Goal: Task Accomplishment & Management: Manage account settings

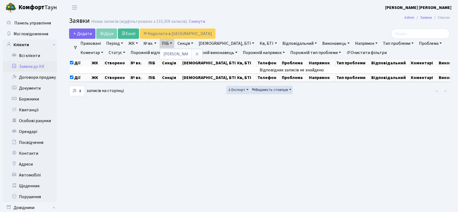
select select "25"
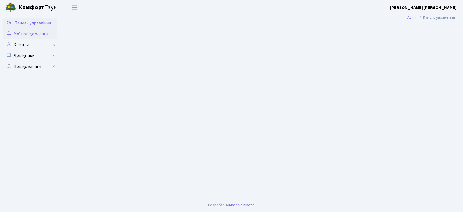
click at [38, 34] on span "Мої повідомлення" at bounding box center [31, 34] width 35 height 6
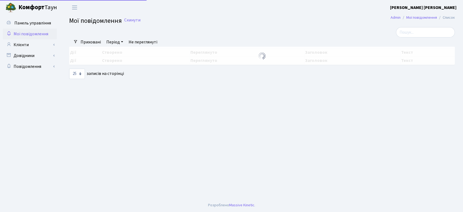
select select "25"
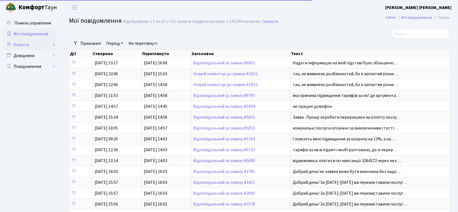
click at [30, 45] on link "Клієнти" at bounding box center [30, 44] width 54 height 11
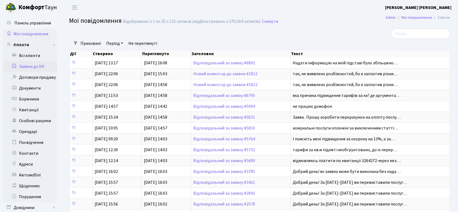
click at [34, 67] on link "Заявки до КК" at bounding box center [30, 66] width 54 height 11
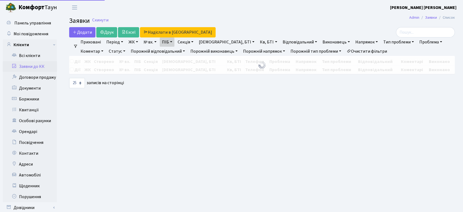
select select "25"
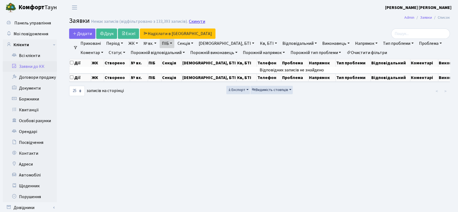
click at [193, 23] on link "Скинути" at bounding box center [197, 21] width 16 height 5
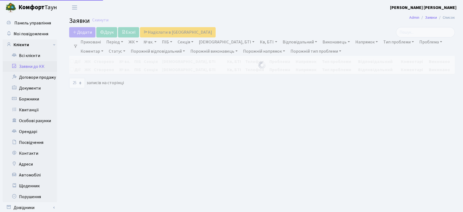
select select "25"
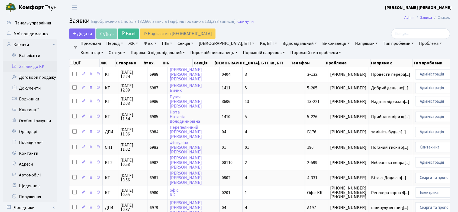
click at [152, 43] on link "№ вх." at bounding box center [149, 43] width 17 height 9
type input "5831"
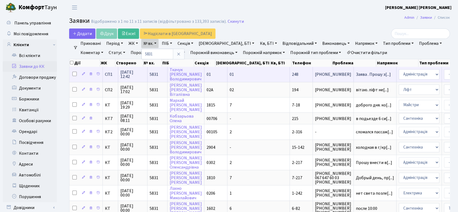
click at [315, 73] on span "[PHONE_NUMBER]" at bounding box center [333, 74] width 36 height 4
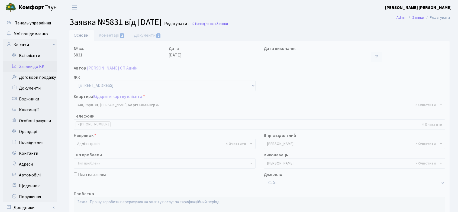
select select "20173"
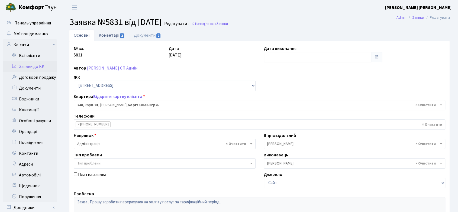
click at [113, 34] on link "Коментарі 2" at bounding box center [111, 35] width 35 height 11
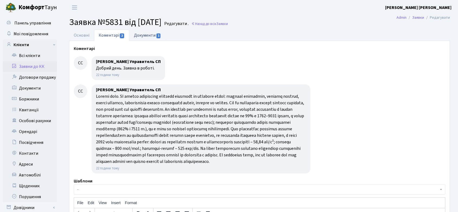
click at [147, 32] on link "Документи 1" at bounding box center [147, 35] width 36 height 11
select select "25"
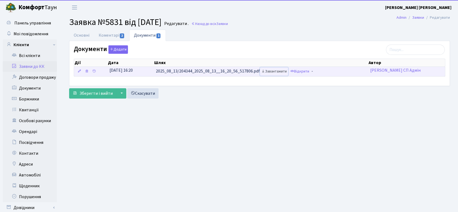
click at [278, 72] on link "Завантажити" at bounding box center [274, 71] width 28 height 8
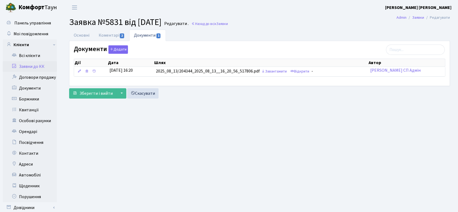
drag, startPoint x: 71, startPoint y: 21, endPoint x: 174, endPoint y: 19, distance: 103.9
click at [162, 19] on span "Заявка №5831 від 11.07.2025" at bounding box center [115, 22] width 92 height 12
copy span "Заявка №5831 від 11.07.2025"
click at [109, 34] on link "Коментарі 2" at bounding box center [111, 35] width 35 height 11
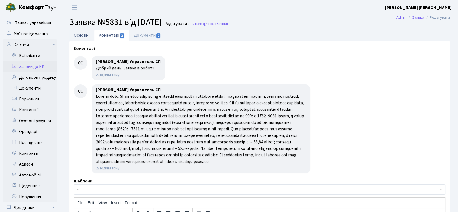
click at [77, 33] on link "Основні" at bounding box center [81, 35] width 25 height 11
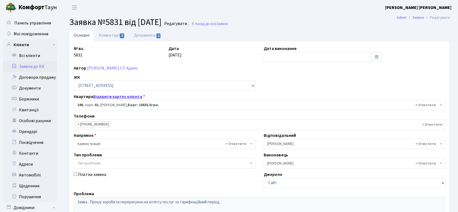
click at [116, 97] on link "Відкрити картку клієнта" at bounding box center [117, 97] width 49 height 6
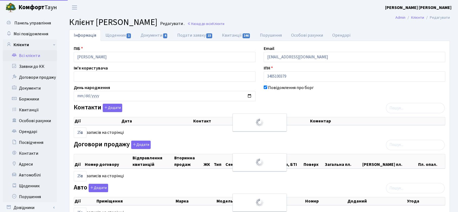
select select "25"
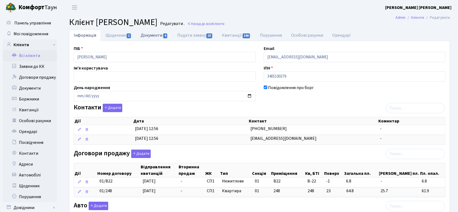
click at [152, 33] on link "Документи 4" at bounding box center [154, 35] width 36 height 11
select select "25"
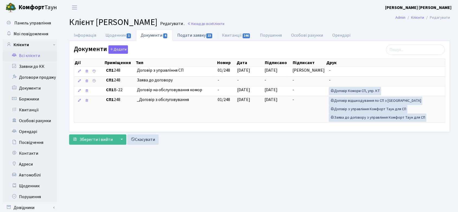
click at [202, 34] on link "Подати заявку 23" at bounding box center [195, 35] width 45 height 11
select select "25"
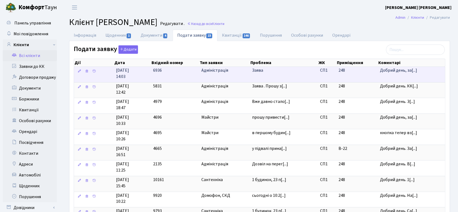
click at [378, 70] on td "248" at bounding box center [358, 74] width 42 height 15
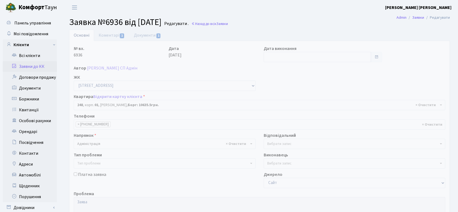
select select "20173"
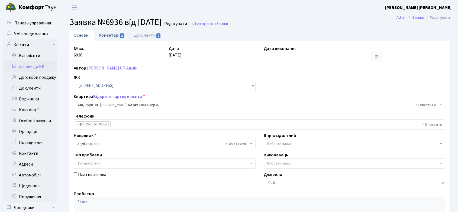
click at [113, 36] on link "Коментарі 1" at bounding box center [111, 35] width 35 height 11
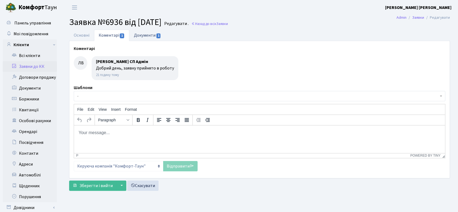
click at [144, 34] on link "Документи 1" at bounding box center [147, 35] width 36 height 11
select select "25"
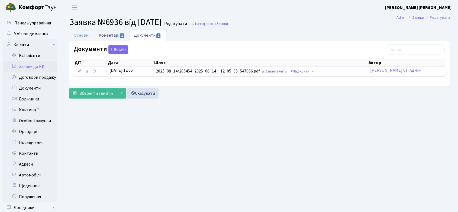
click at [112, 34] on link "Коментарі 1" at bounding box center [111, 35] width 35 height 11
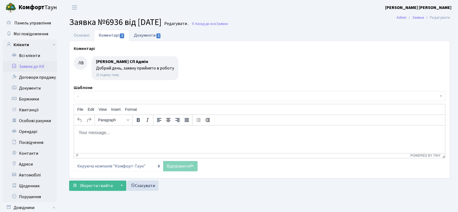
click at [151, 34] on link "Документи 1" at bounding box center [147, 35] width 36 height 11
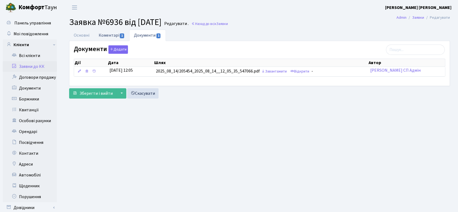
click at [108, 34] on link "Коментарі 1" at bounding box center [111, 35] width 35 height 11
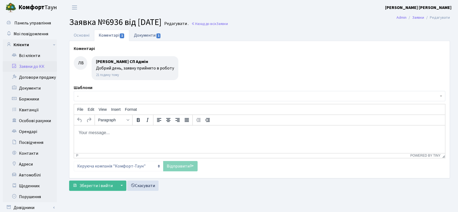
click at [137, 35] on link "Документи 1" at bounding box center [147, 35] width 36 height 11
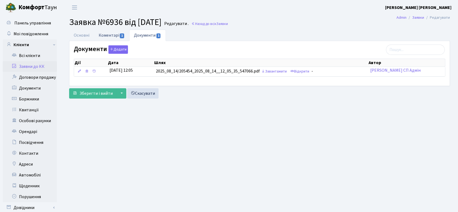
click at [117, 36] on link "Коментарі 1" at bounding box center [111, 35] width 35 height 11
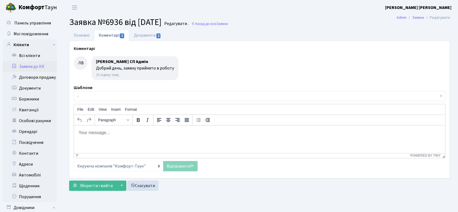
drag, startPoint x: 70, startPoint y: 21, endPoint x: 177, endPoint y: 19, distance: 106.6
click at [177, 19] on h2 "Заявка №6936 від [DATE] Редагувати . Назад до всіх Заявки" at bounding box center [259, 22] width 381 height 10
copy span "Заявка №6936 від [DATE]"
click at [153, 36] on link "Документи 1" at bounding box center [147, 35] width 36 height 11
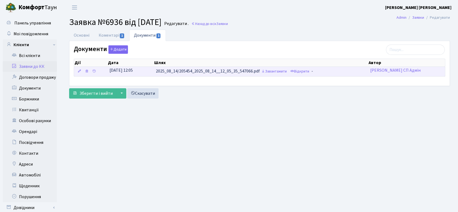
click at [247, 71] on td "2025_08_14/205454_2025_08_14__12_05_35_547066.pdf Завантажити Відкрити -" at bounding box center [261, 71] width 215 height 9
click at [280, 71] on link "Завантажити" at bounding box center [274, 71] width 28 height 8
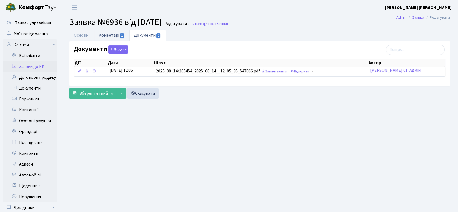
click at [121, 31] on link "Коментарі 1" at bounding box center [111, 35] width 35 height 11
